Goal: Task Accomplishment & Management: Complete application form

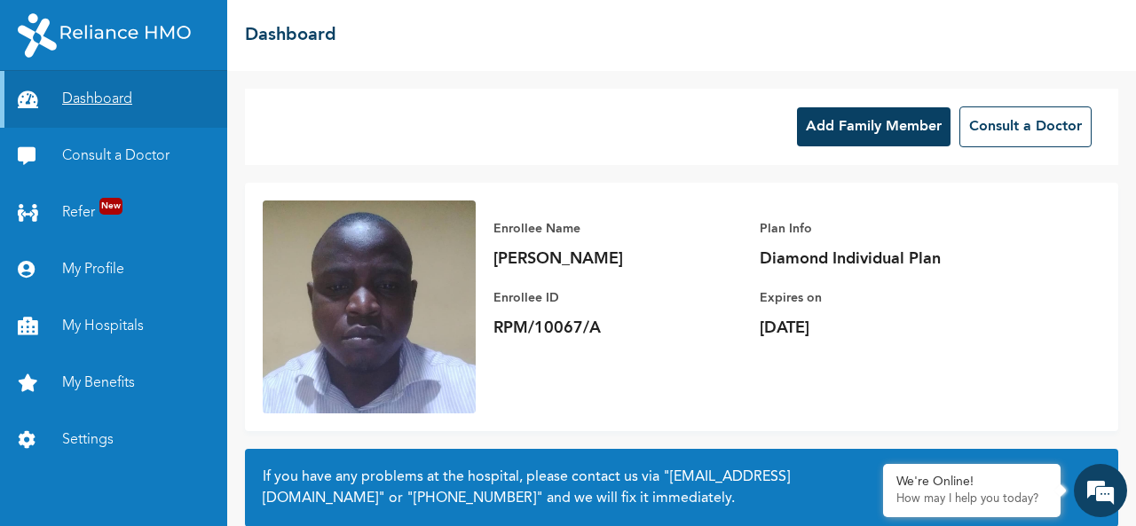
scroll to position [161, 0]
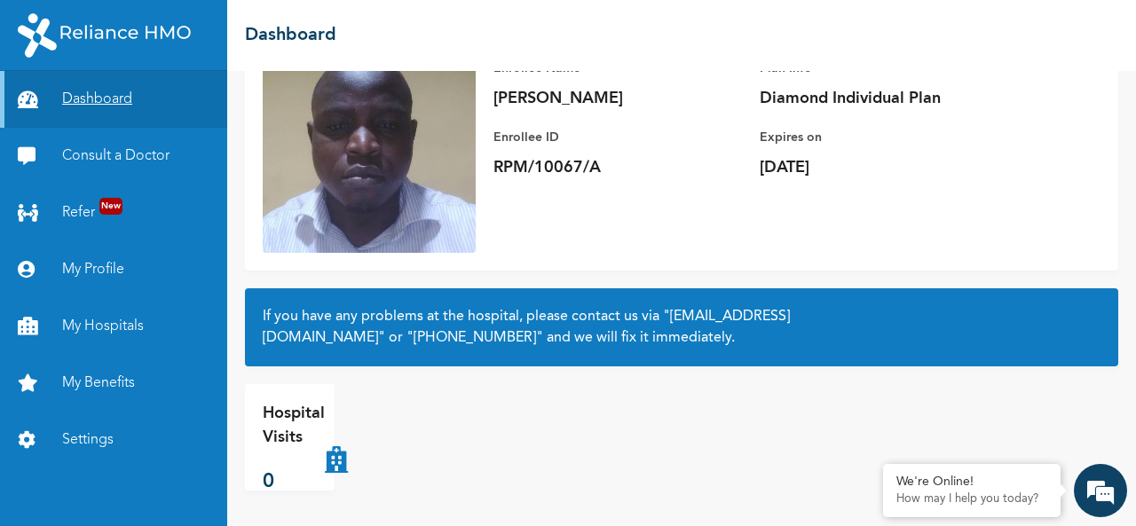
click at [161, 100] on link "Dashboard" at bounding box center [113, 99] width 227 height 57
click at [129, 319] on link "My Hospitals" at bounding box center [113, 326] width 227 height 57
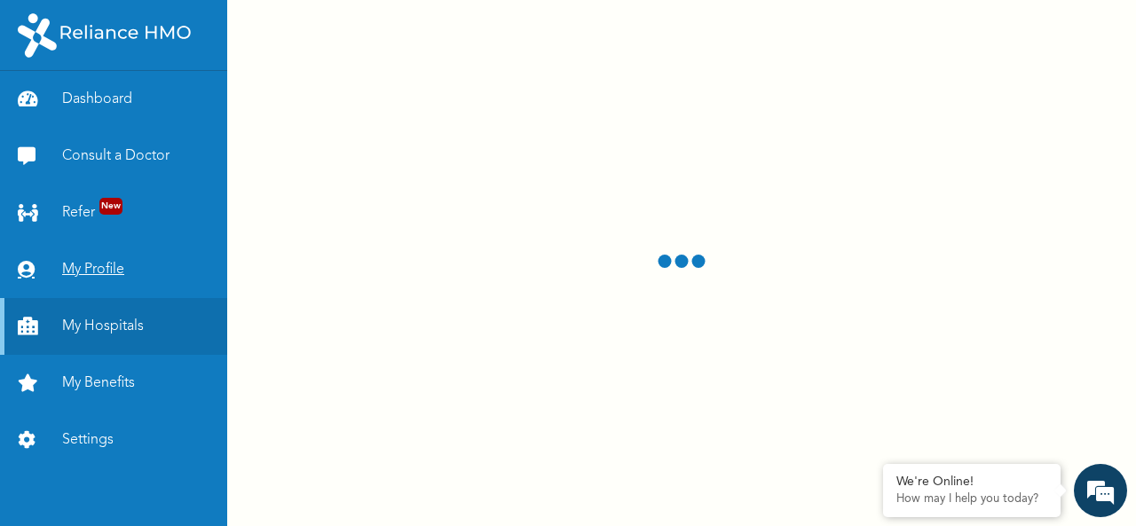
click at [131, 262] on link "My Profile" at bounding box center [113, 269] width 227 height 57
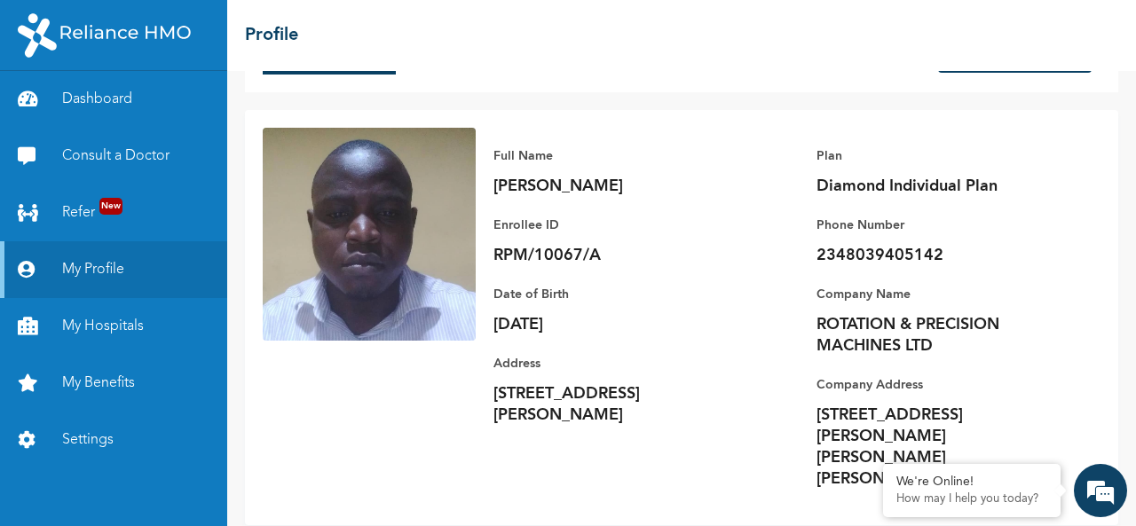
scroll to position [105, 0]
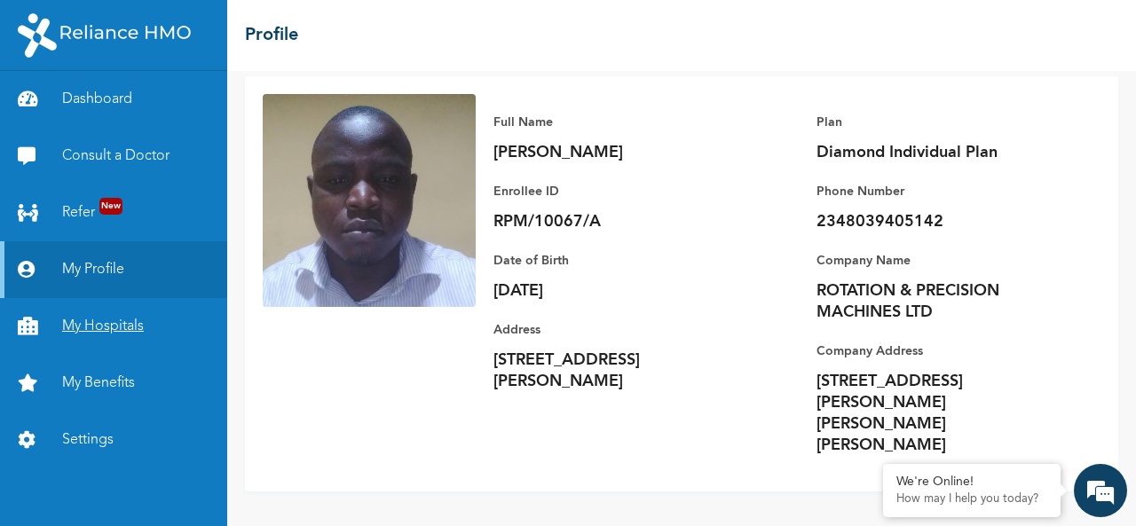
click at [186, 339] on link "My Hospitals" at bounding box center [113, 326] width 227 height 57
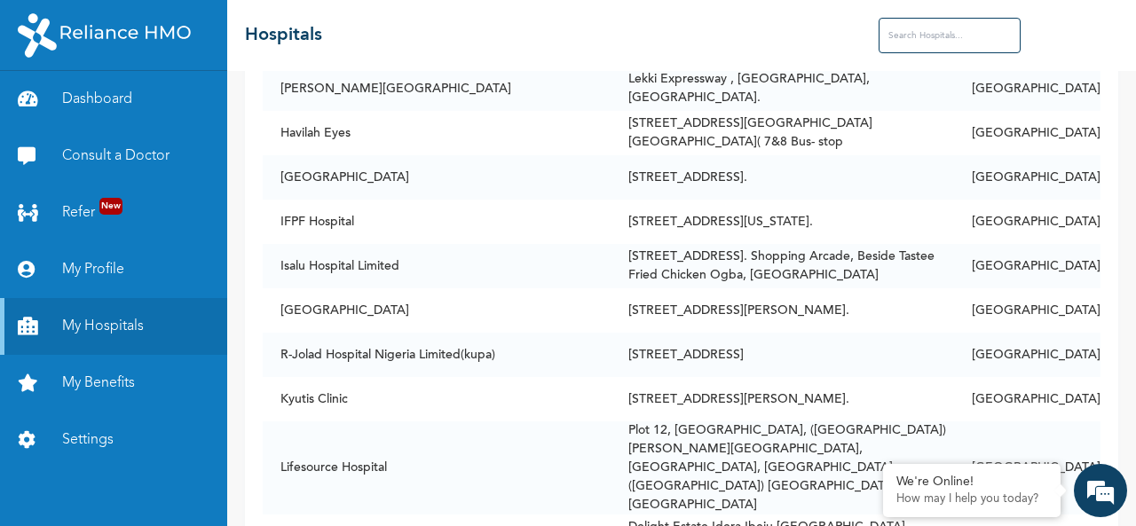
scroll to position [1502, 0]
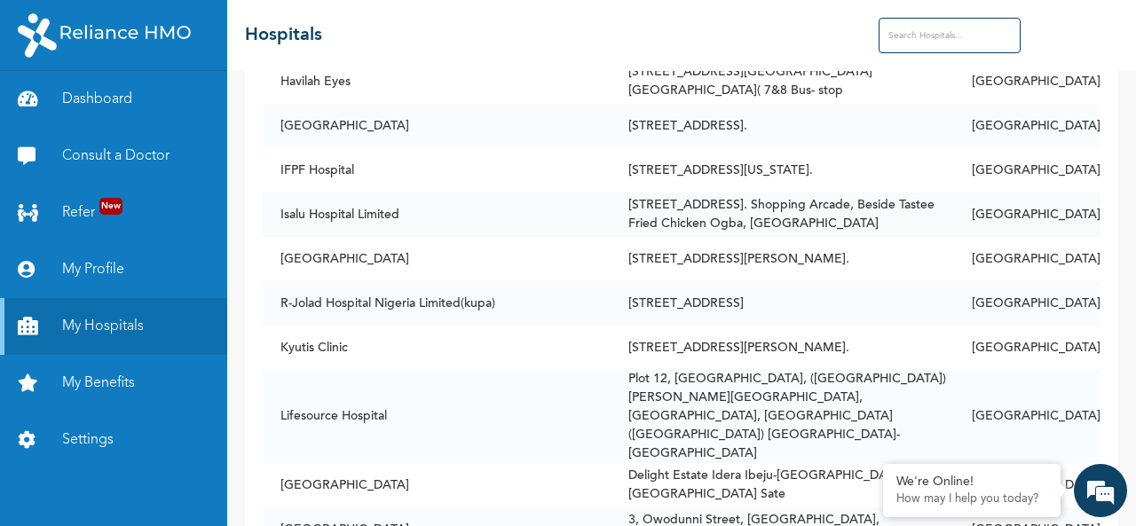
click at [700, 193] on td "[STREET_ADDRESS]. Shopping Arcade, Beside Tastee Fried Chicken Ogba, [GEOGRAPHI…" at bounding box center [783, 215] width 344 height 44
click at [364, 193] on td "Isalu Hospital Limited" at bounding box center [437, 215] width 348 height 44
click at [1063, 193] on td "[GEOGRAPHIC_DATA]" at bounding box center [1027, 215] width 146 height 44
click at [918, 33] on input "text" at bounding box center [950, 36] width 142 height 36
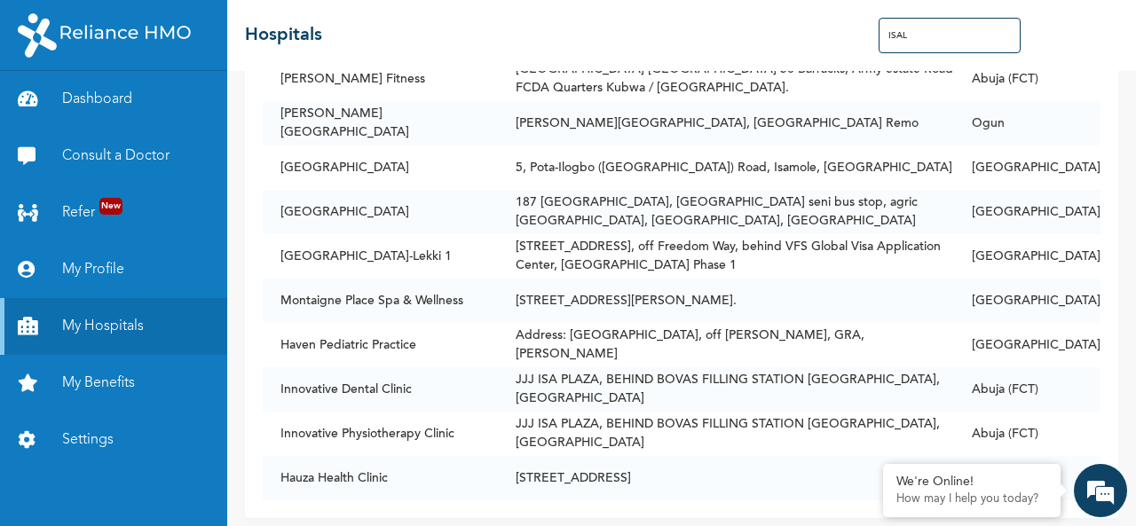
scroll to position [0, 0]
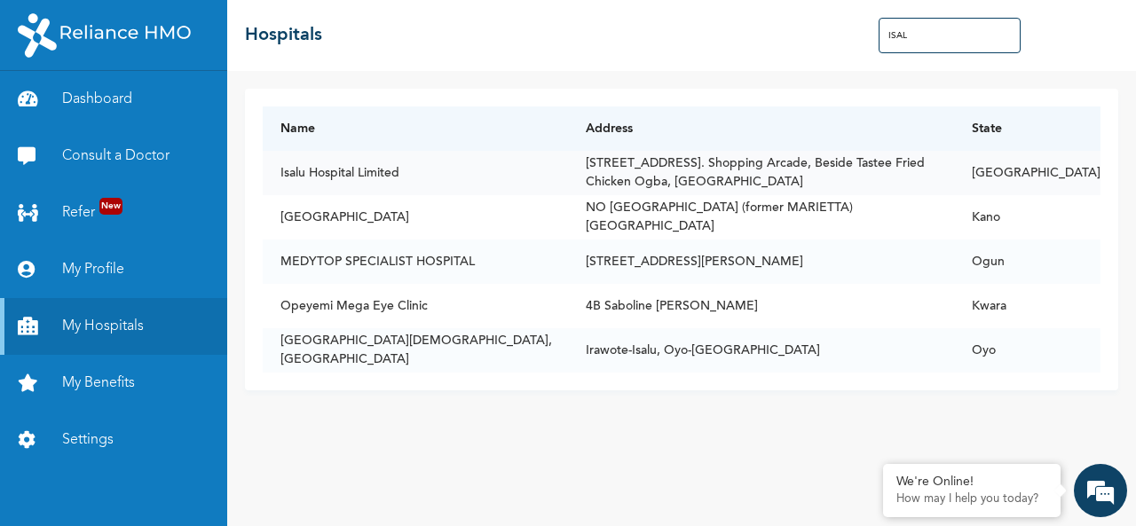
type input "ISAL"
click at [953, 178] on td "[STREET_ADDRESS]. Shopping Arcade, Beside Tastee Fried Chicken Ogba, [GEOGRAPHI…" at bounding box center [761, 173] width 386 height 44
click at [920, 91] on div "Name Address State Isalu Hospital Limited [STREET_ADDRESS]. [GEOGRAPHIC_DATA], …" at bounding box center [682, 240] width 874 height 302
click at [125, 99] on link "Dashboard" at bounding box center [113, 99] width 227 height 57
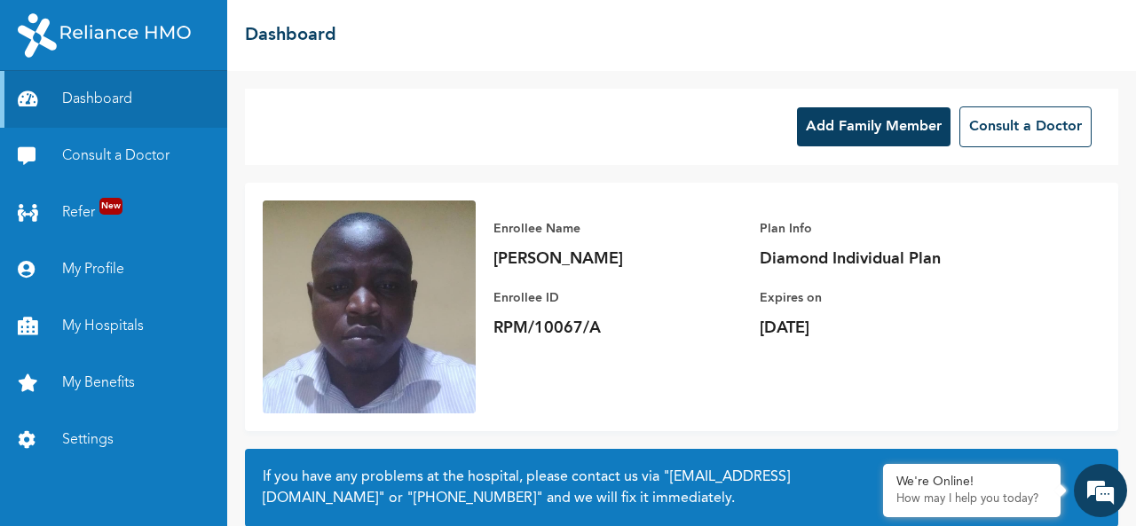
click at [882, 137] on button "Add Family Member" at bounding box center [874, 126] width 154 height 39
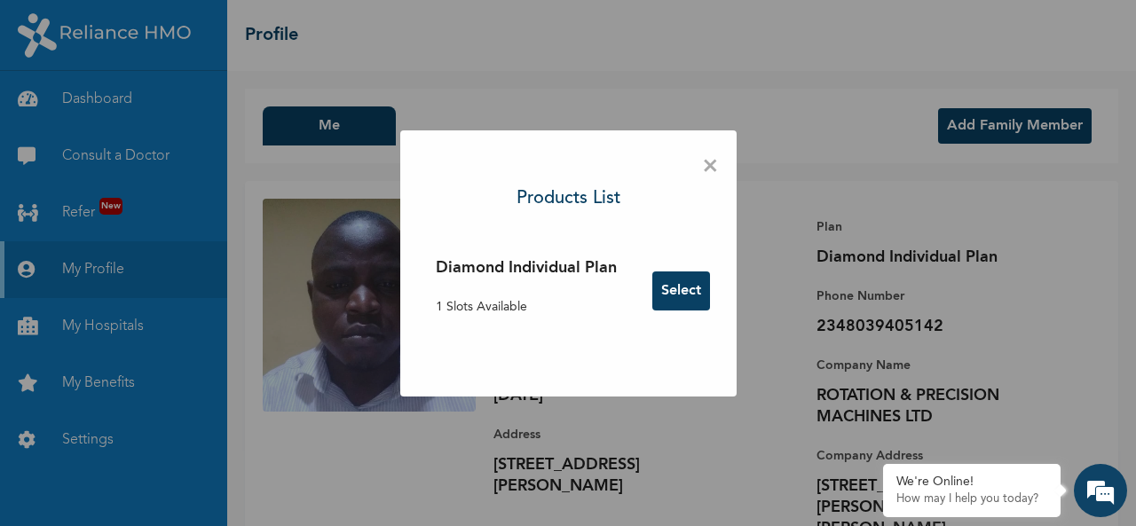
click at [704, 287] on button "Select" at bounding box center [682, 291] width 58 height 39
